Goal: Book appointment/travel/reservation

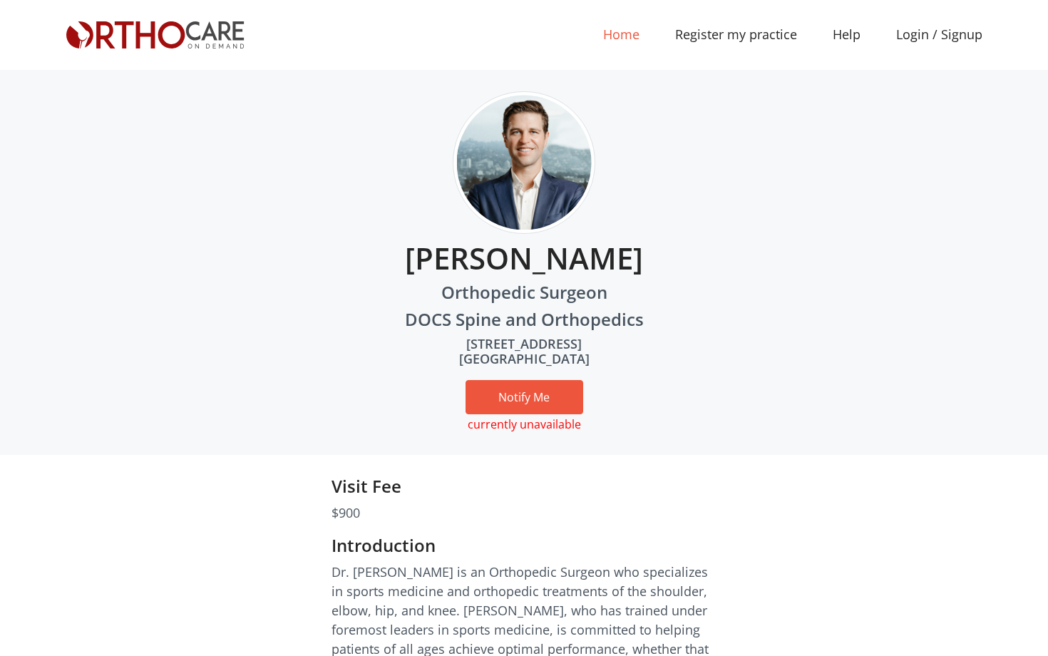
click at [634, 36] on link "Home (current)" at bounding box center [621, 35] width 72 height 32
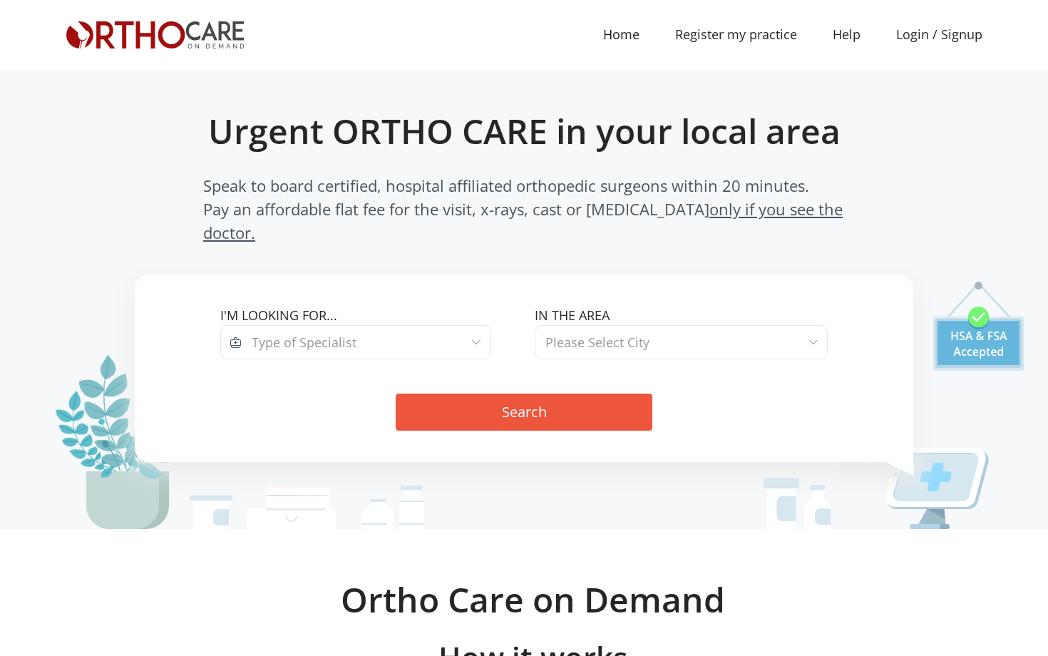
click at [376, 325] on span "Type of Specialist" at bounding box center [366, 342] width 249 height 34
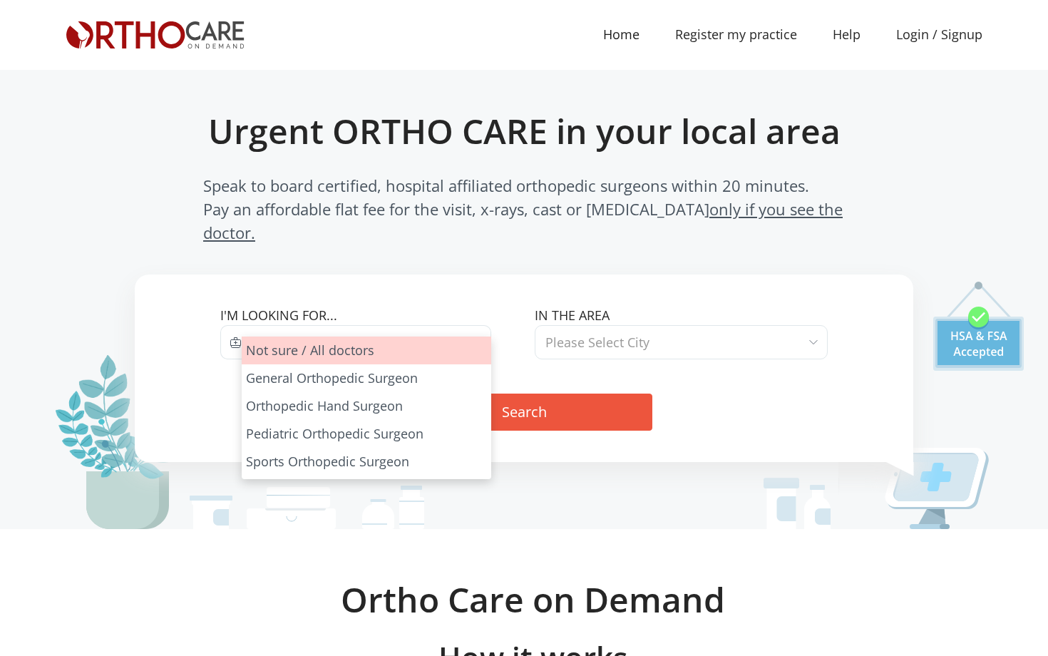
select select "all"
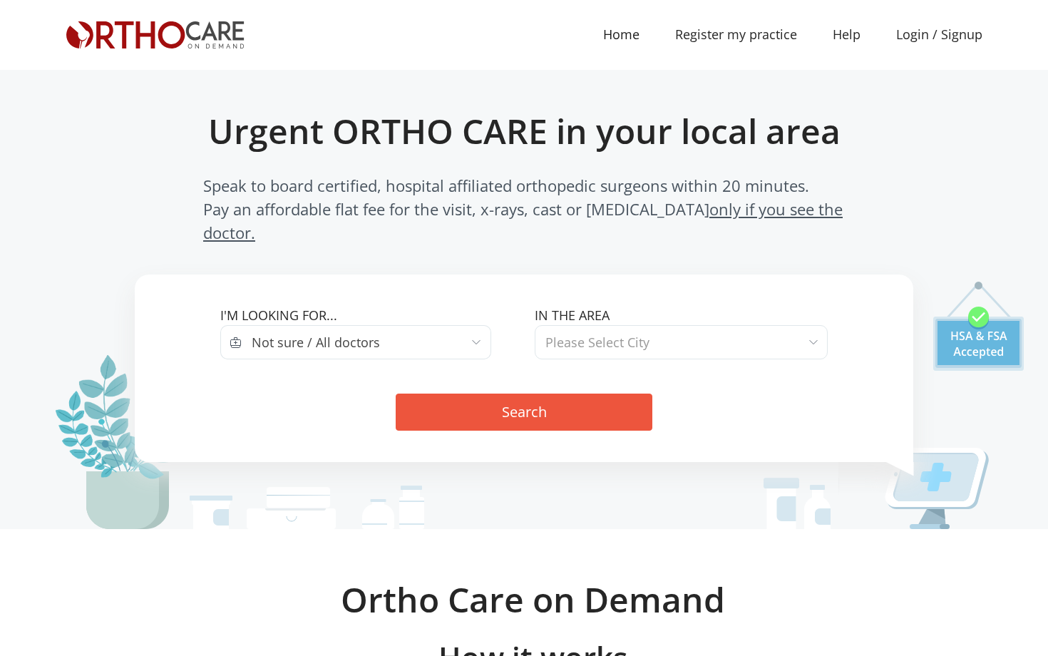
click at [590, 332] on span "Please Select City" at bounding box center [598, 342] width 104 height 20
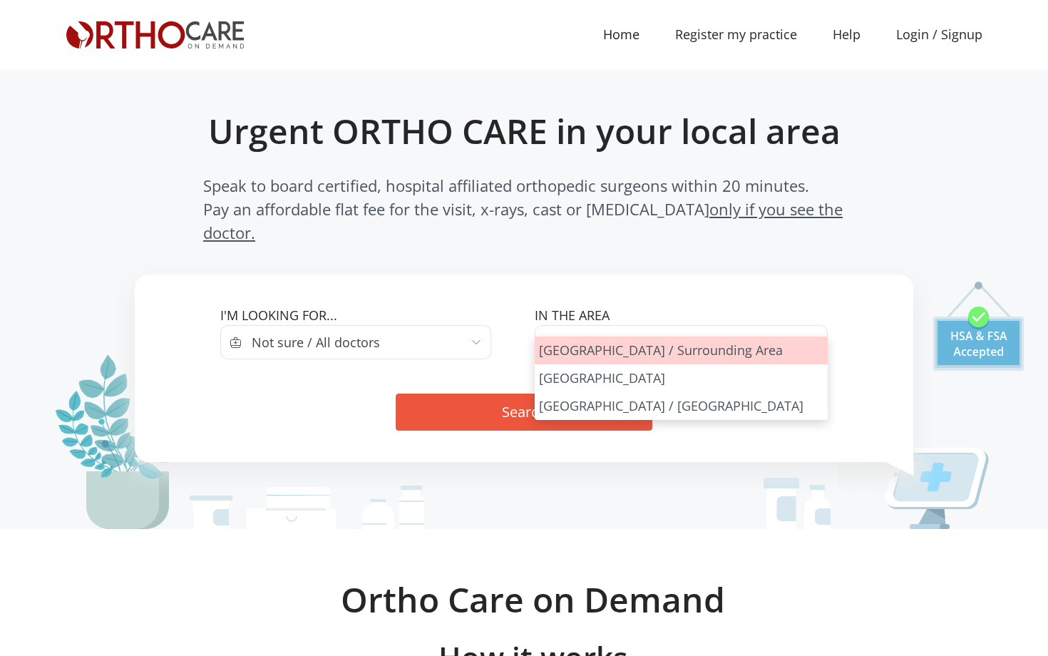
select select "Los Angeles"
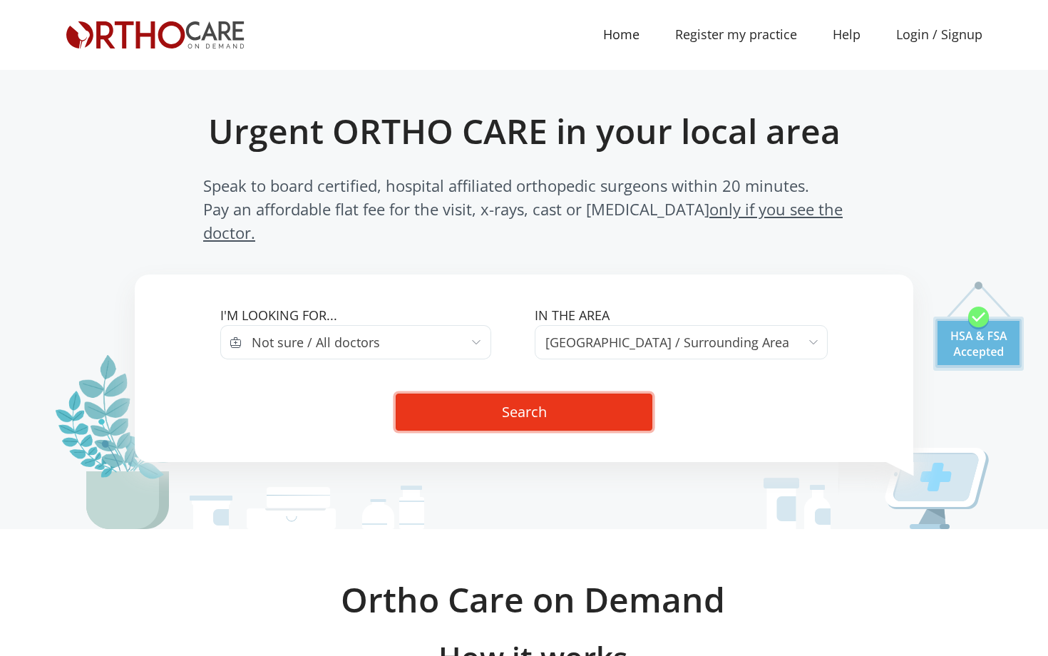
click at [540, 394] on button "Search" at bounding box center [524, 412] width 257 height 37
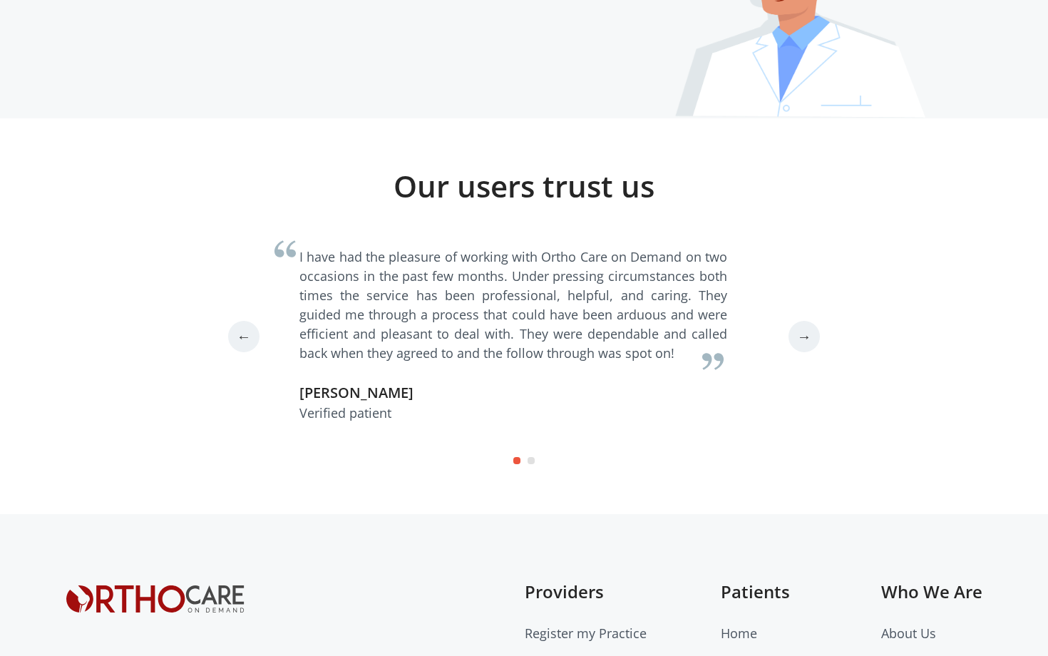
scroll to position [3964, 0]
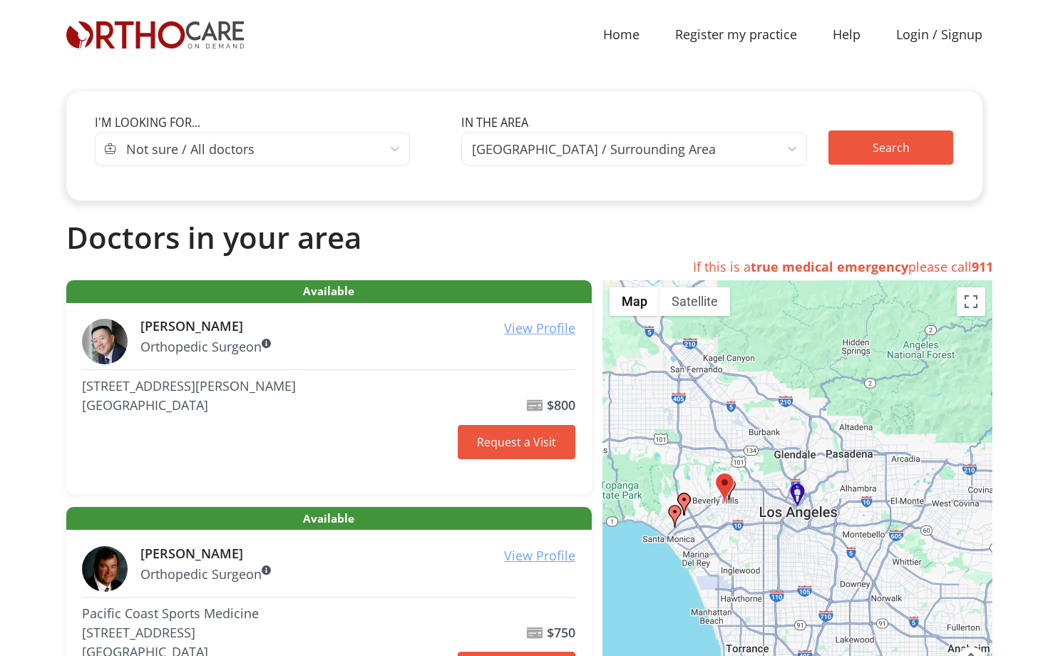
scroll to position [118, 0]
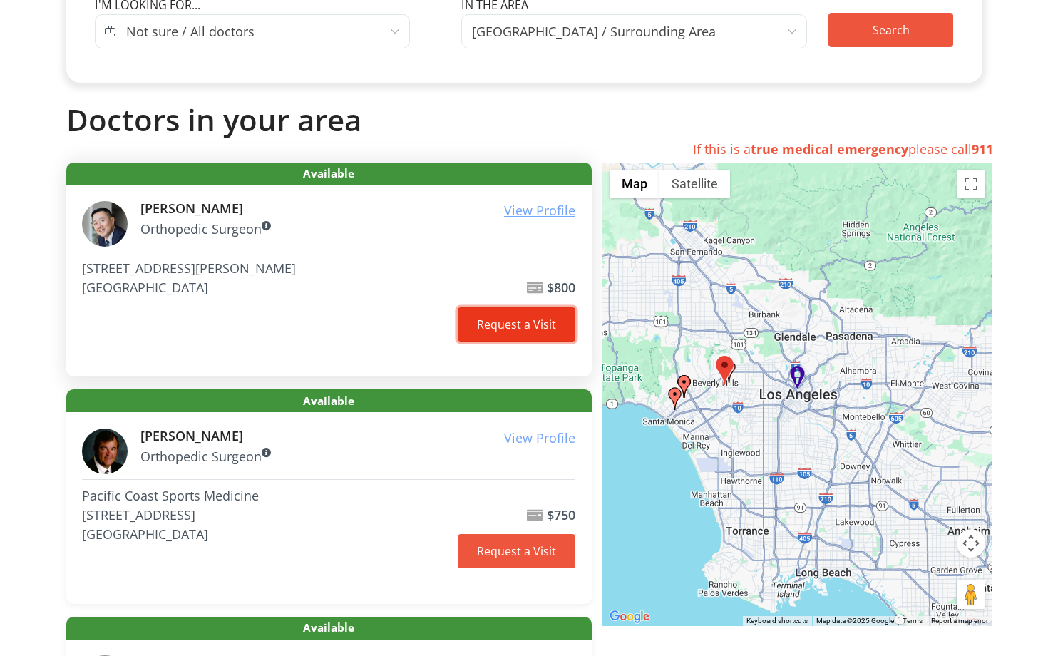
click at [500, 337] on link "Request a Visit" at bounding box center [517, 324] width 118 height 34
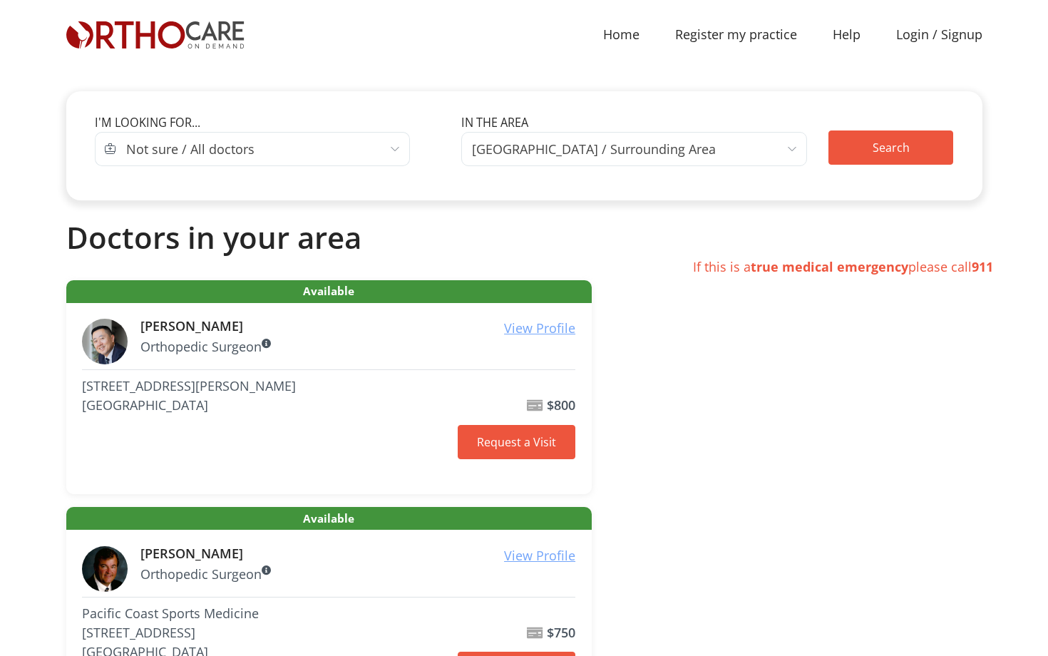
scroll to position [117, 0]
